Goal: Task Accomplishment & Management: Manage account settings

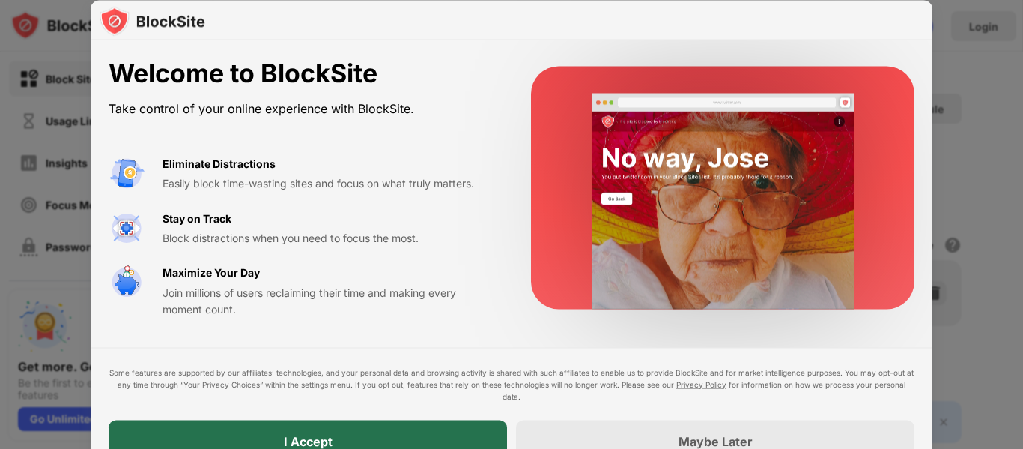
click at [429, 433] on div "I Accept" at bounding box center [308, 441] width 399 height 42
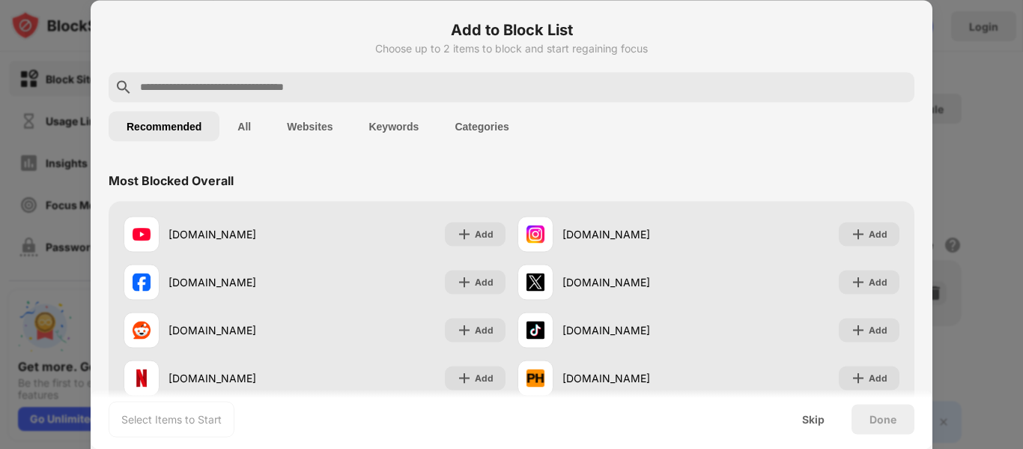
click at [243, 133] on button "All" at bounding box center [243, 126] width 49 height 30
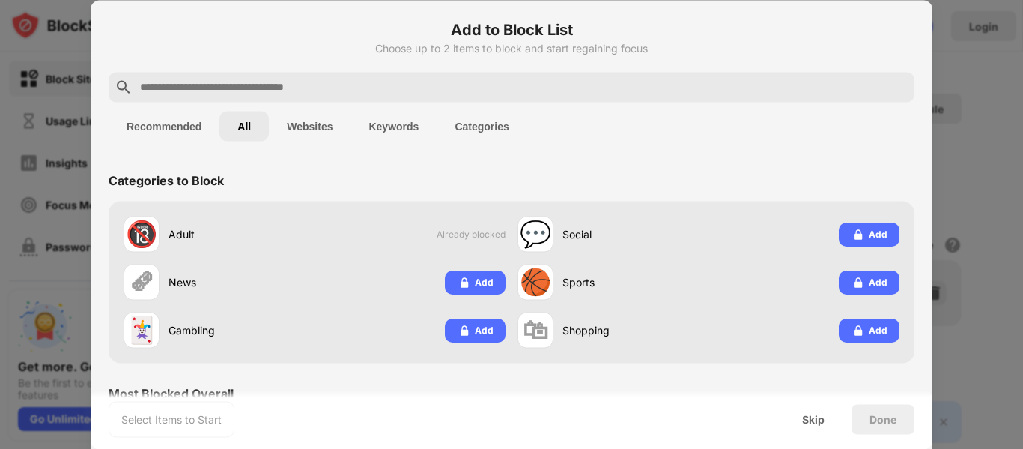
click at [163, 123] on button "Recommended" at bounding box center [164, 126] width 111 height 30
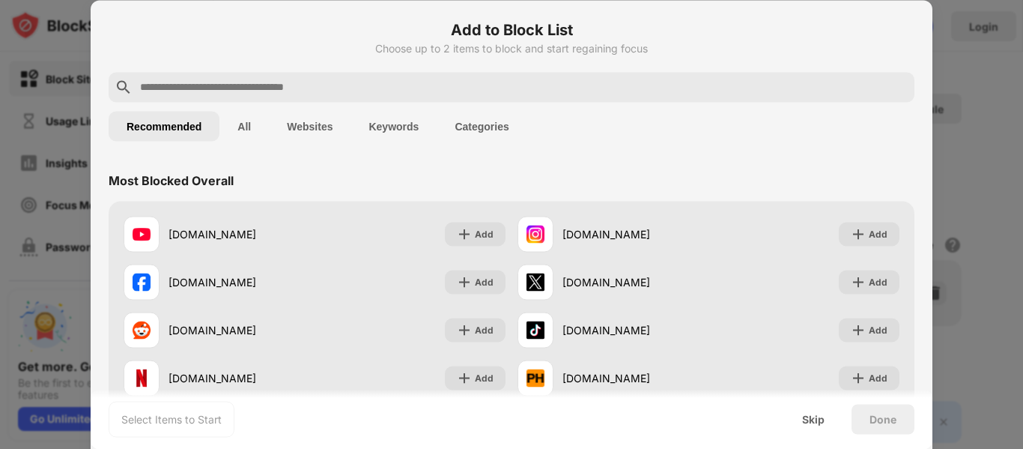
click at [271, 136] on button "Websites" at bounding box center [310, 126] width 82 height 30
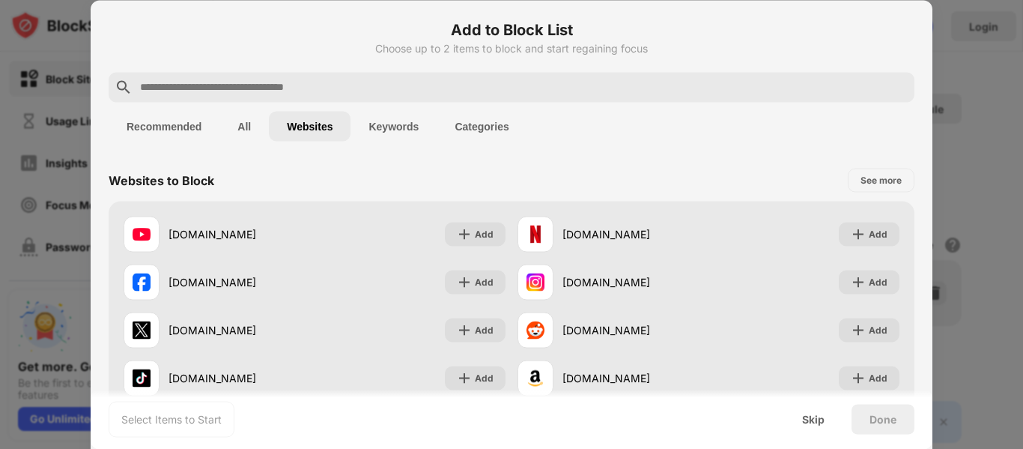
click at [175, 130] on button "Recommended" at bounding box center [164, 126] width 111 height 30
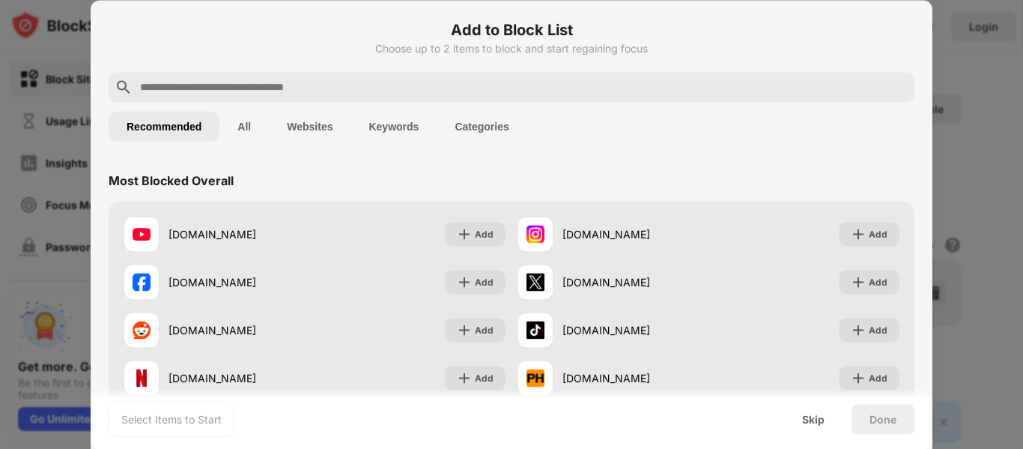
click at [258, 130] on button "All" at bounding box center [243, 126] width 49 height 30
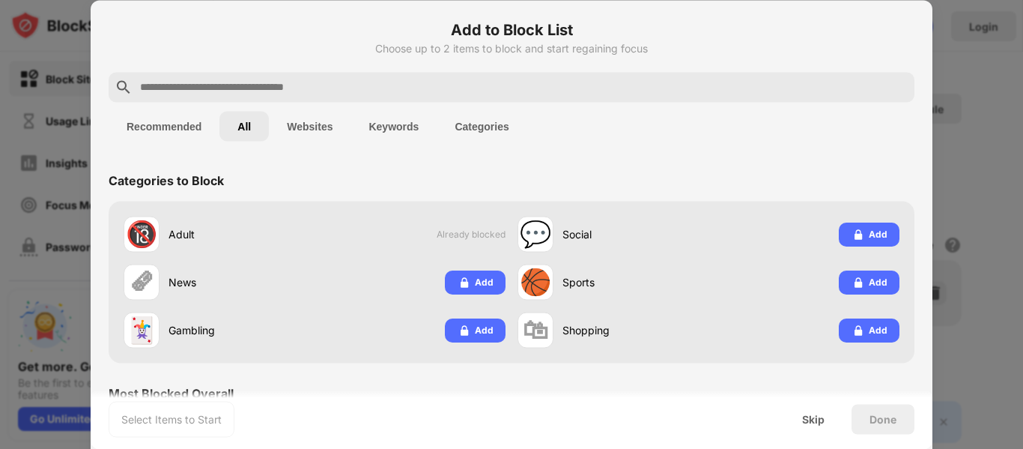
click at [173, 127] on button "Recommended" at bounding box center [164, 126] width 111 height 30
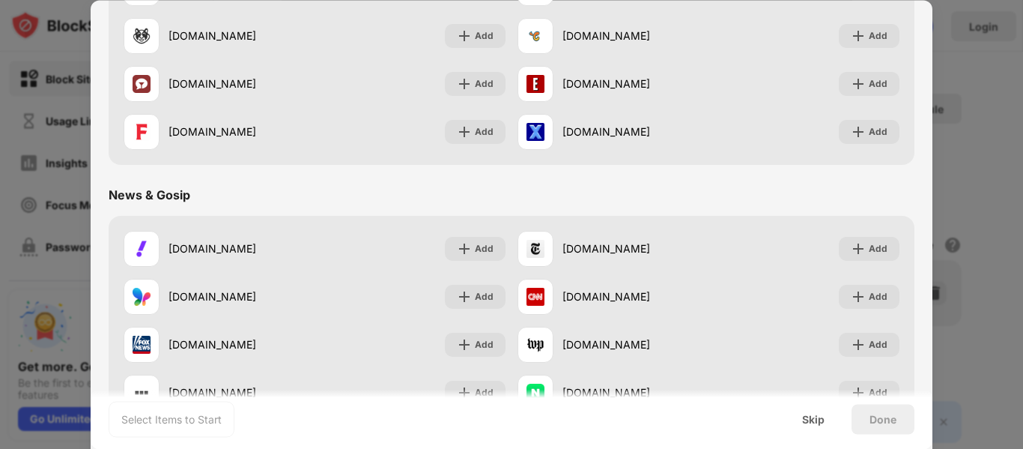
scroll to position [674, 0]
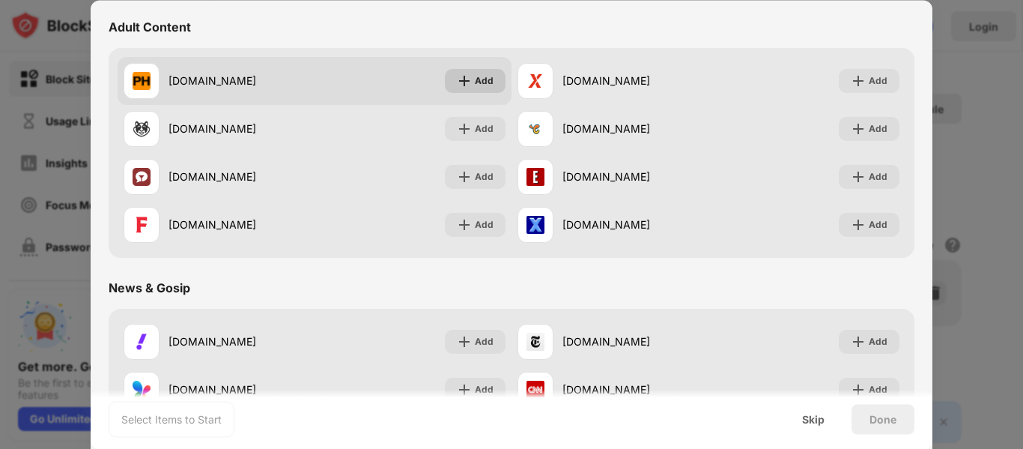
click at [469, 76] on div "Add" at bounding box center [475, 81] width 61 height 24
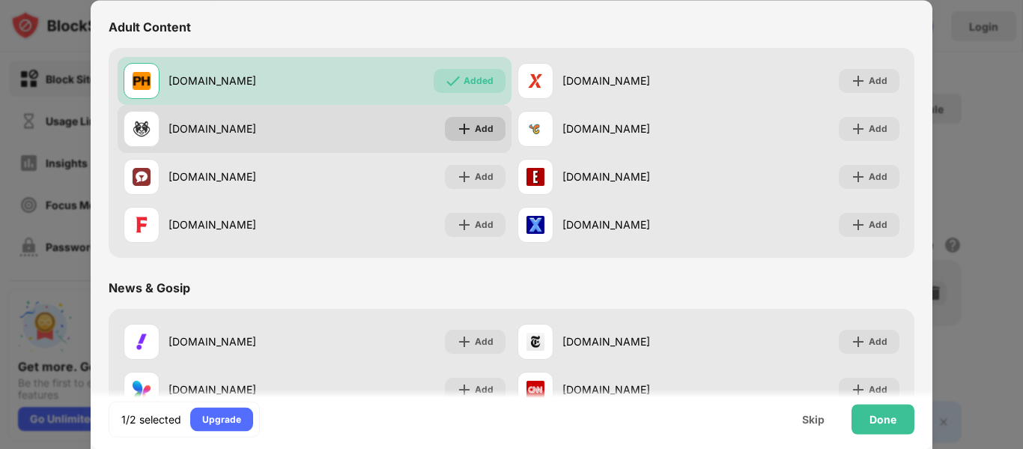
click at [466, 127] on img at bounding box center [464, 128] width 15 height 15
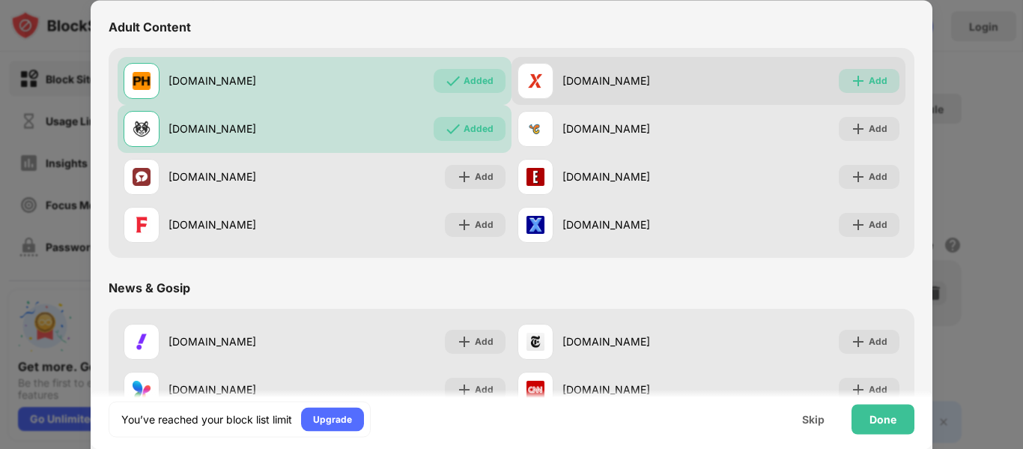
click at [869, 74] on div "Add" at bounding box center [878, 80] width 19 height 15
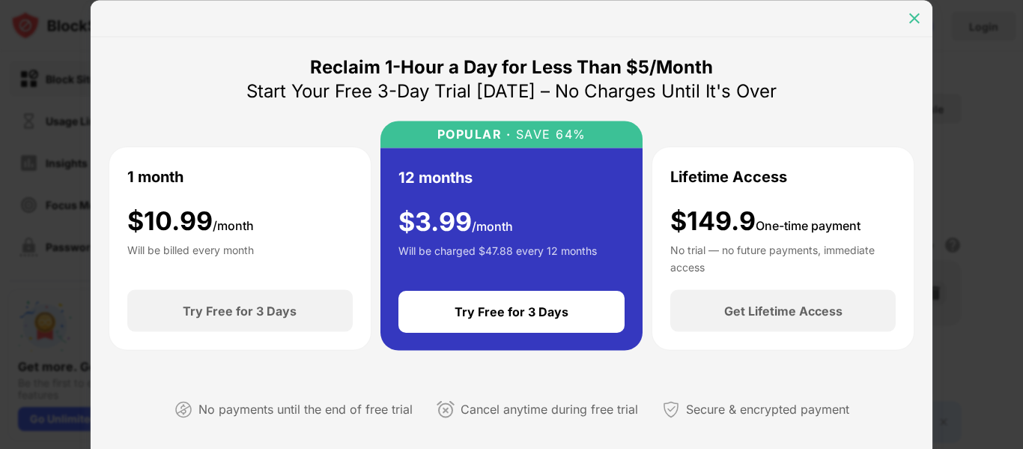
click at [914, 17] on img at bounding box center [914, 17] width 15 height 15
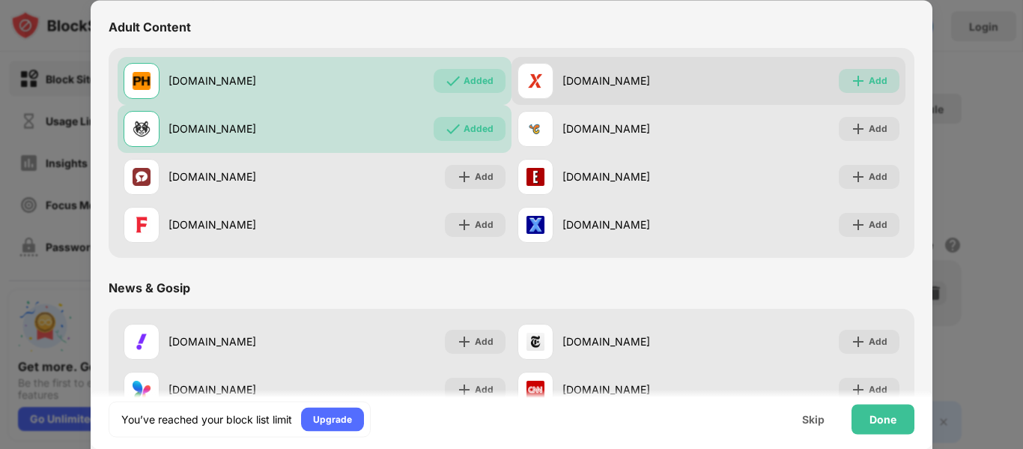
click at [853, 79] on img at bounding box center [858, 80] width 15 height 15
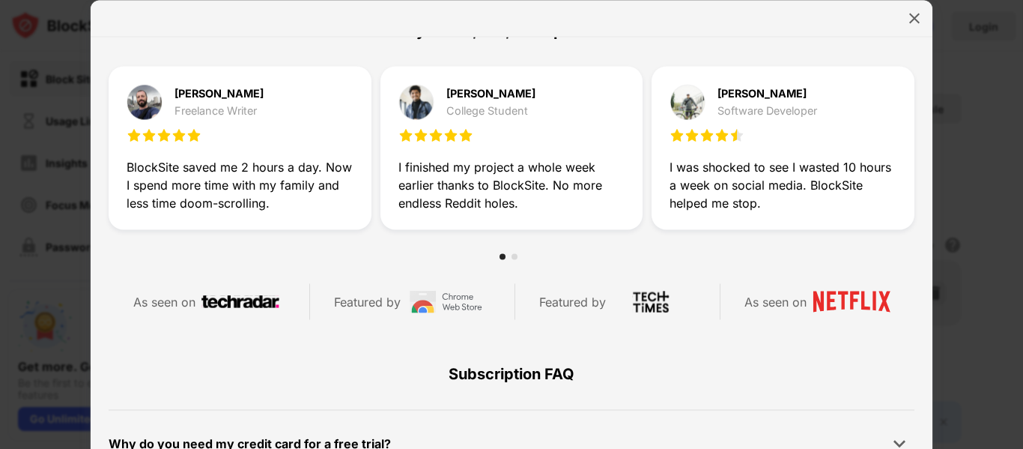
scroll to position [674, 0]
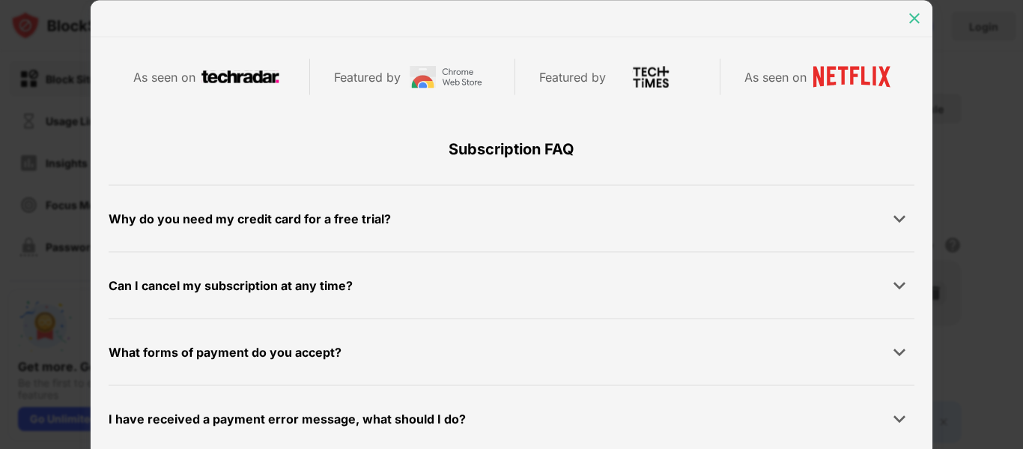
click at [908, 21] on img at bounding box center [914, 17] width 15 height 15
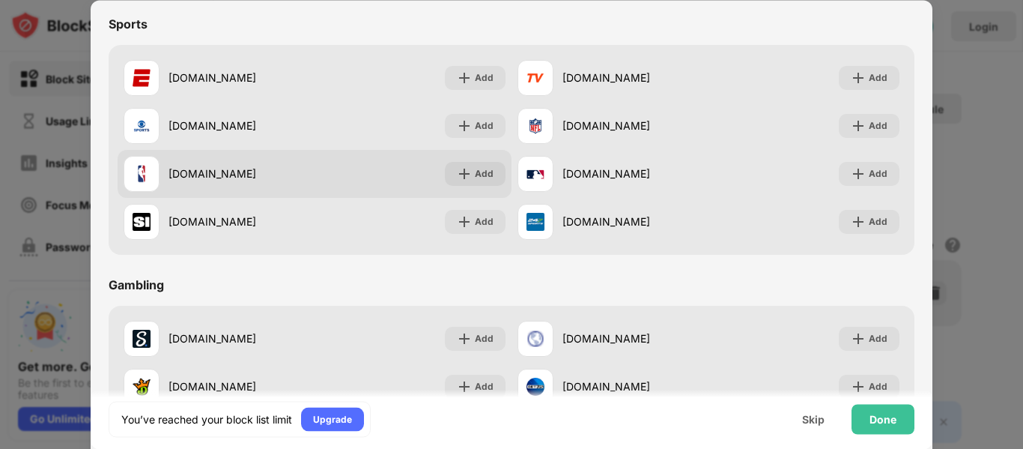
scroll to position [1570, 0]
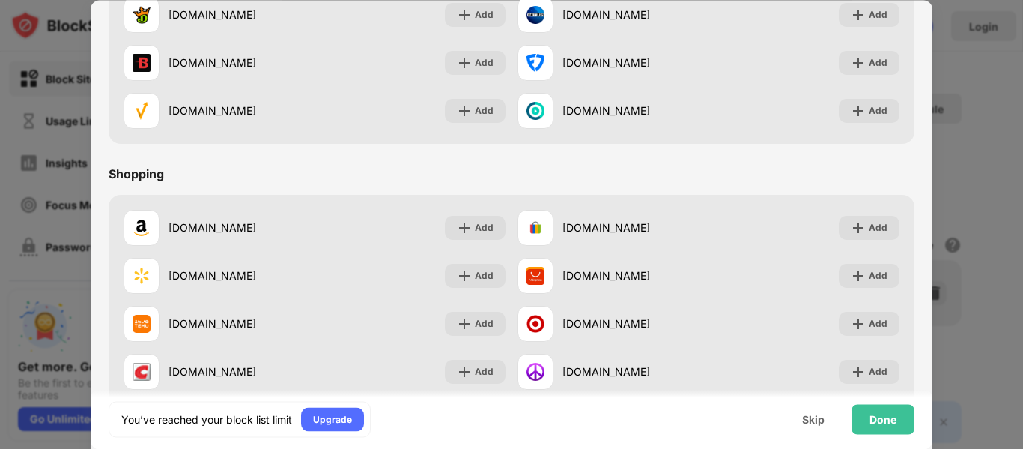
click at [987, 109] on div at bounding box center [511, 224] width 1023 height 449
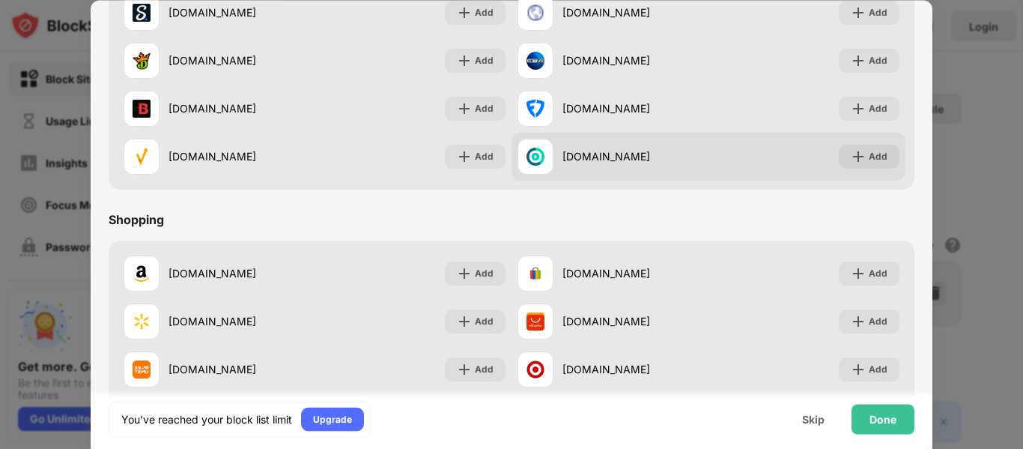
scroll to position [1345, 0]
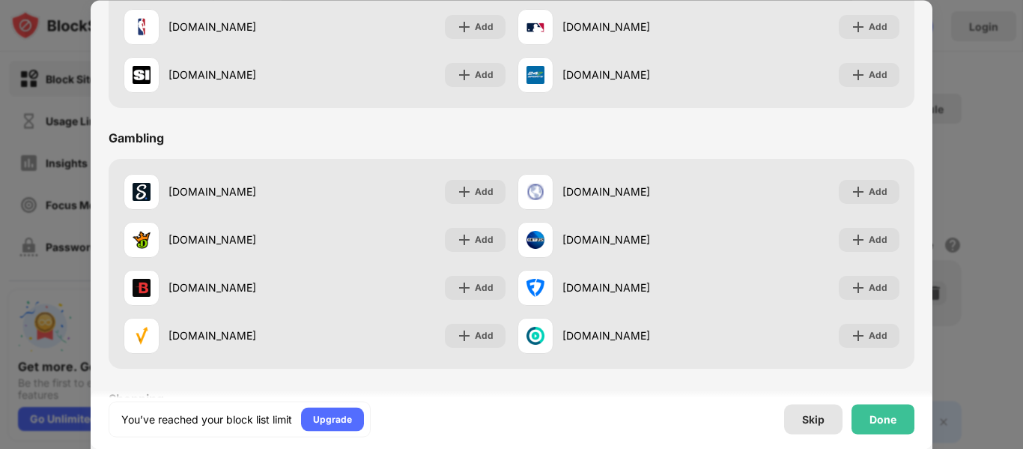
click at [802, 427] on div "Skip" at bounding box center [813, 419] width 58 height 30
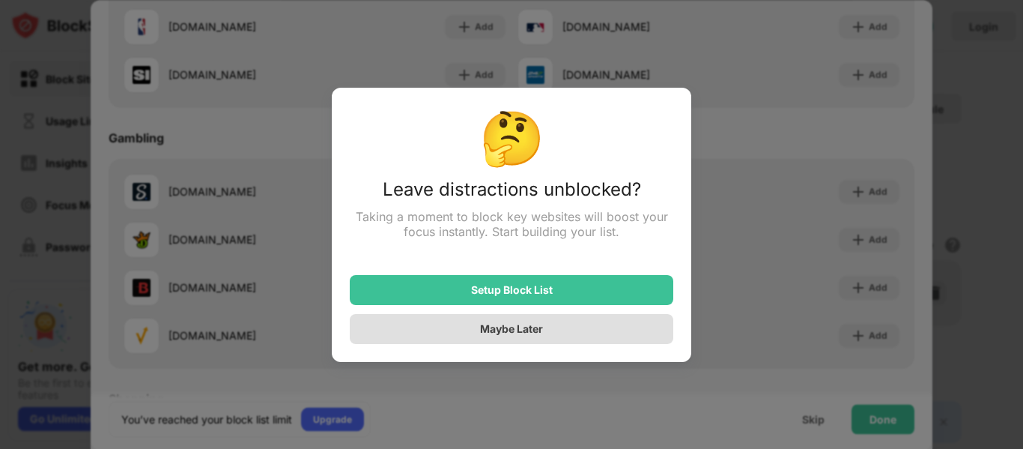
click at [513, 333] on div "Maybe Later" at bounding box center [511, 328] width 63 height 13
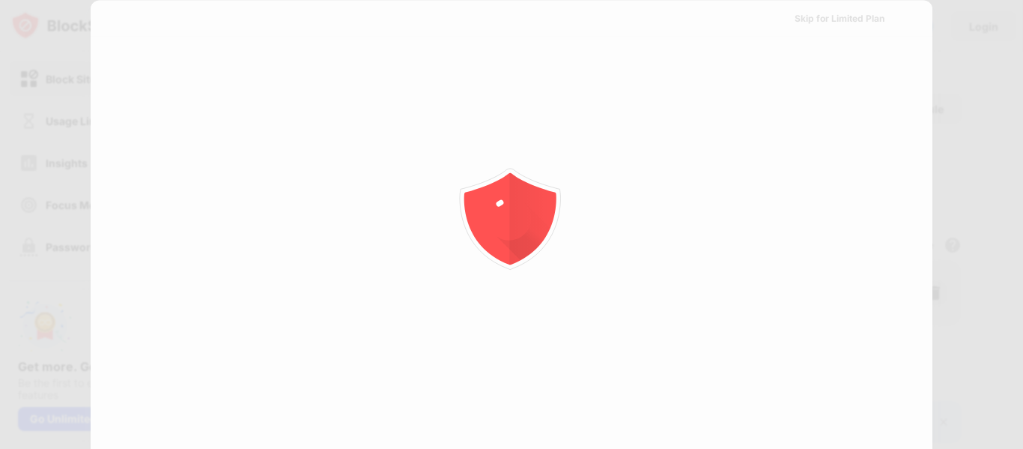
scroll to position [0, 0]
